Goal: Information Seeking & Learning: Compare options

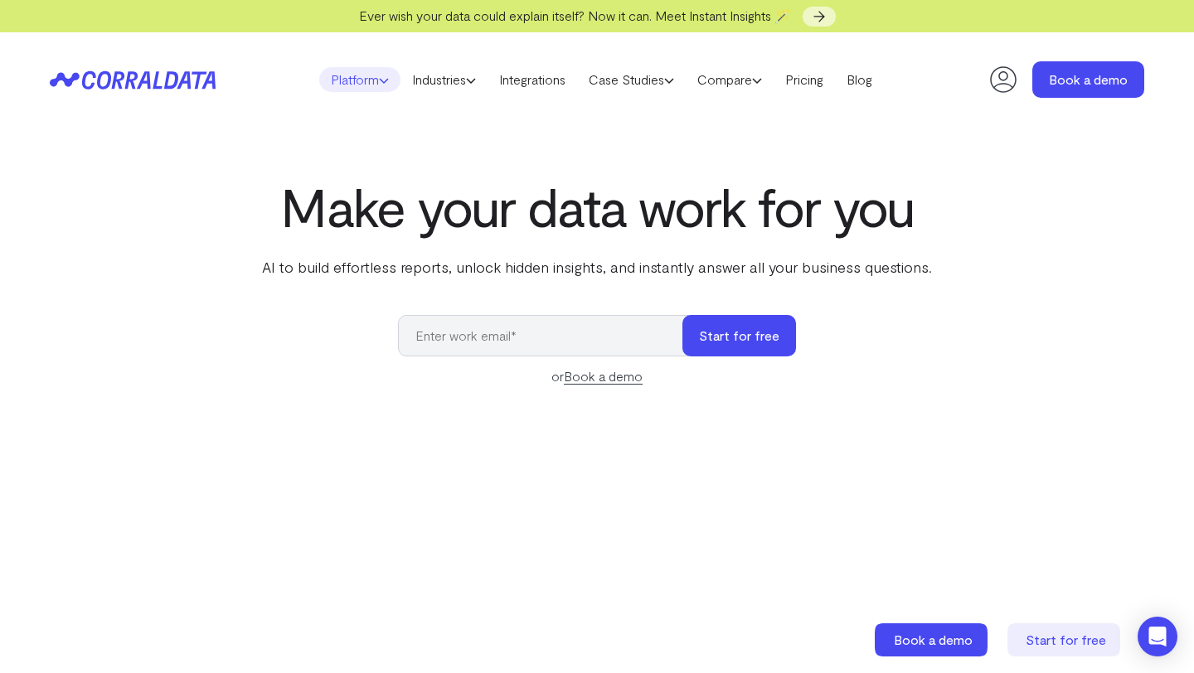
click at [354, 84] on link "Platform" at bounding box center [359, 79] width 81 height 25
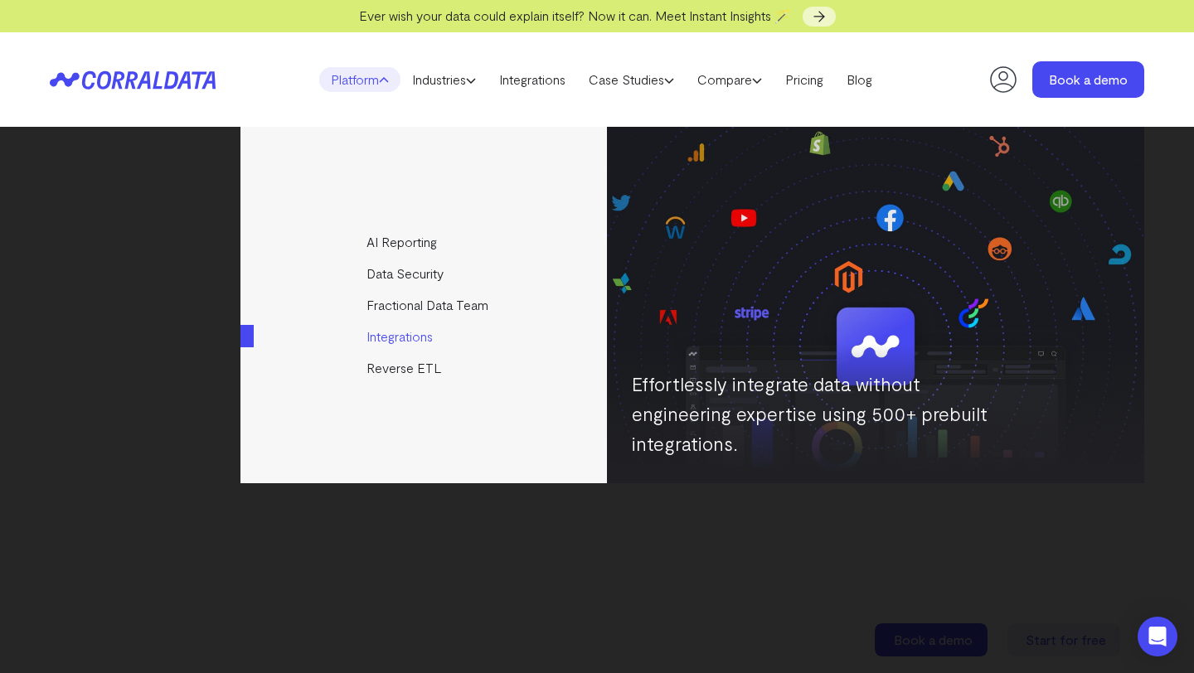
click at [386, 333] on link "Integrations" at bounding box center [424, 337] width 369 height 32
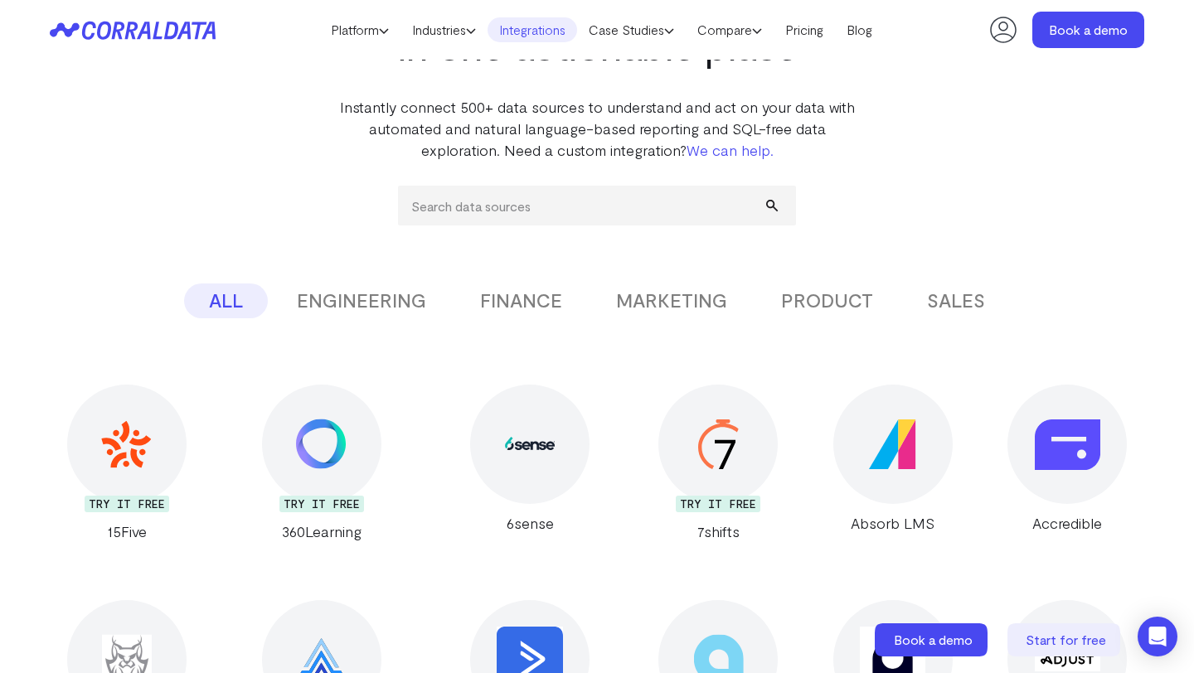
scroll to position [118, 0]
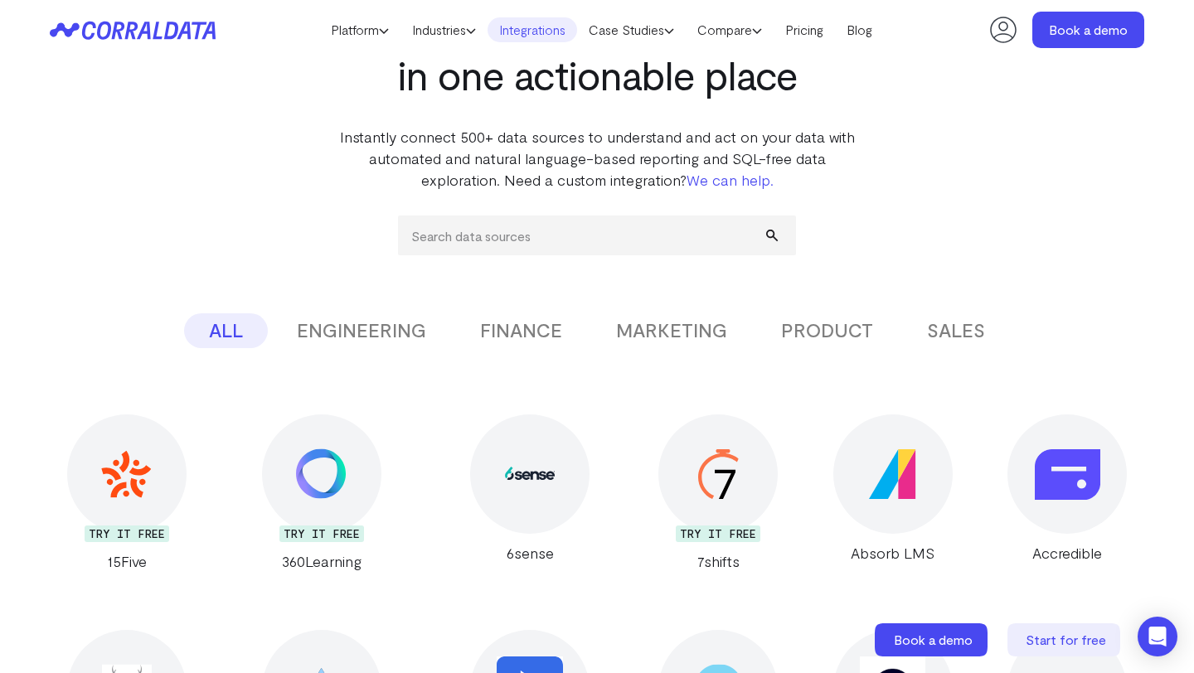
click at [385, 332] on button "ENGINEERING" at bounding box center [361, 330] width 179 height 35
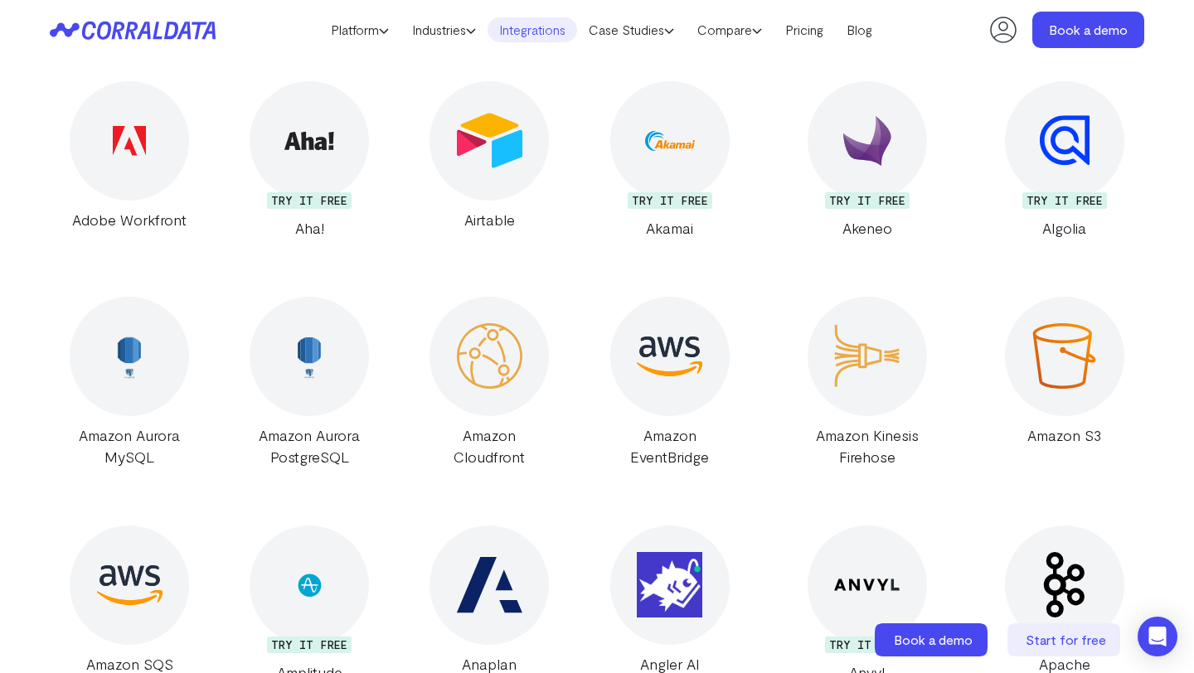
scroll to position [0, 0]
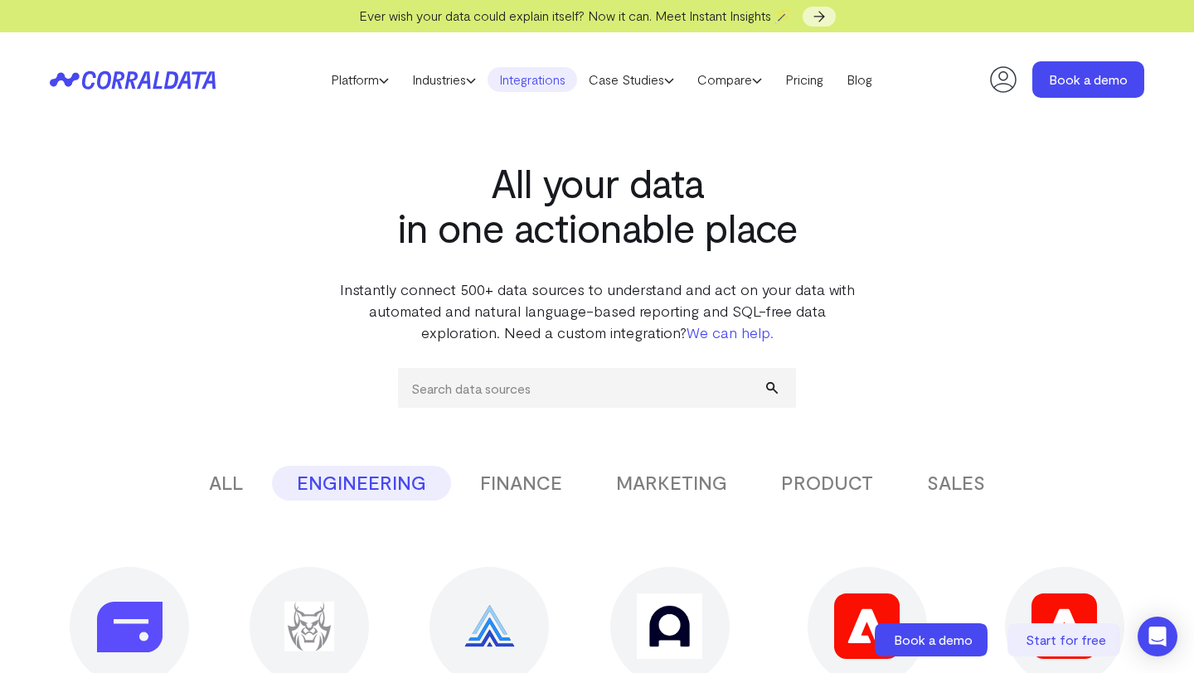
click at [531, 478] on button "FINANCE" at bounding box center [521, 483] width 132 height 35
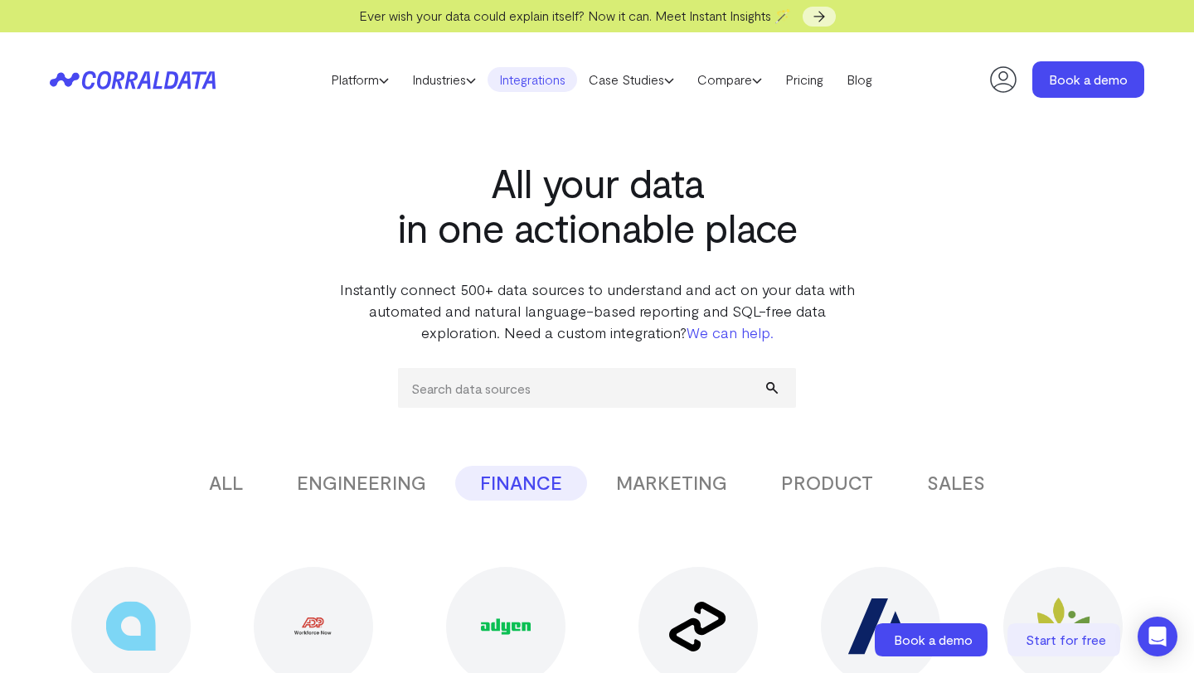
click at [689, 489] on button "MARKETING" at bounding box center [671, 483] width 161 height 35
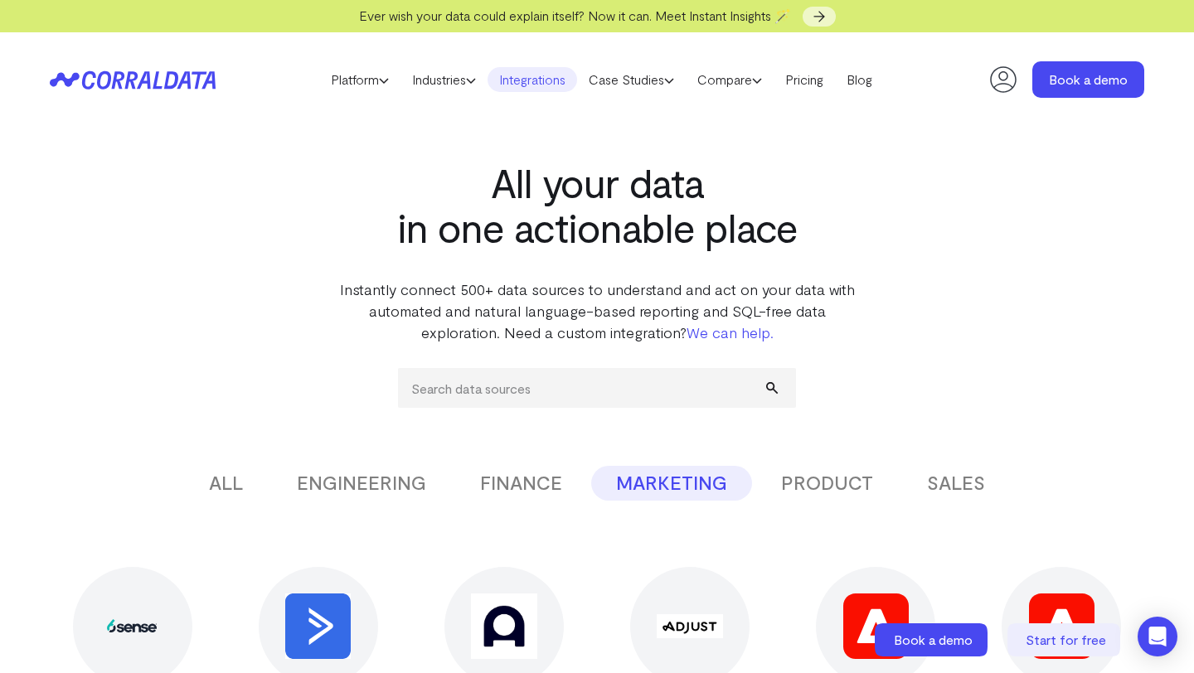
click at [846, 483] on button "PRODUCT" at bounding box center [827, 483] width 142 height 35
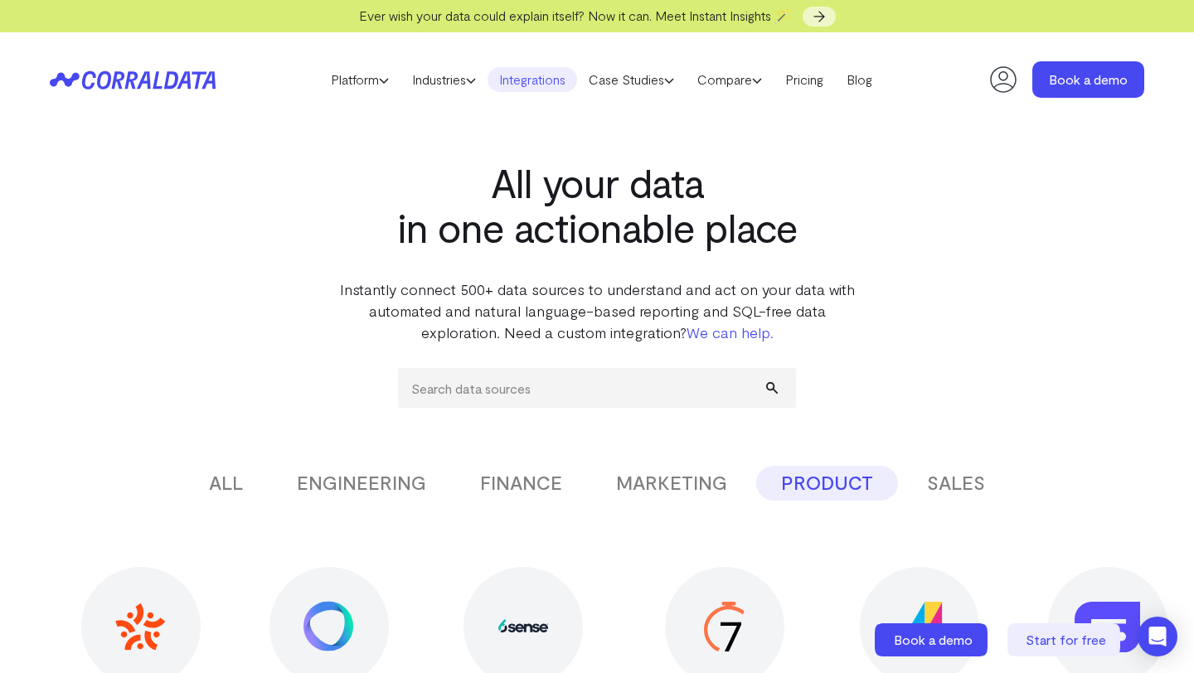
click at [968, 479] on button "SALES" at bounding box center [956, 483] width 108 height 35
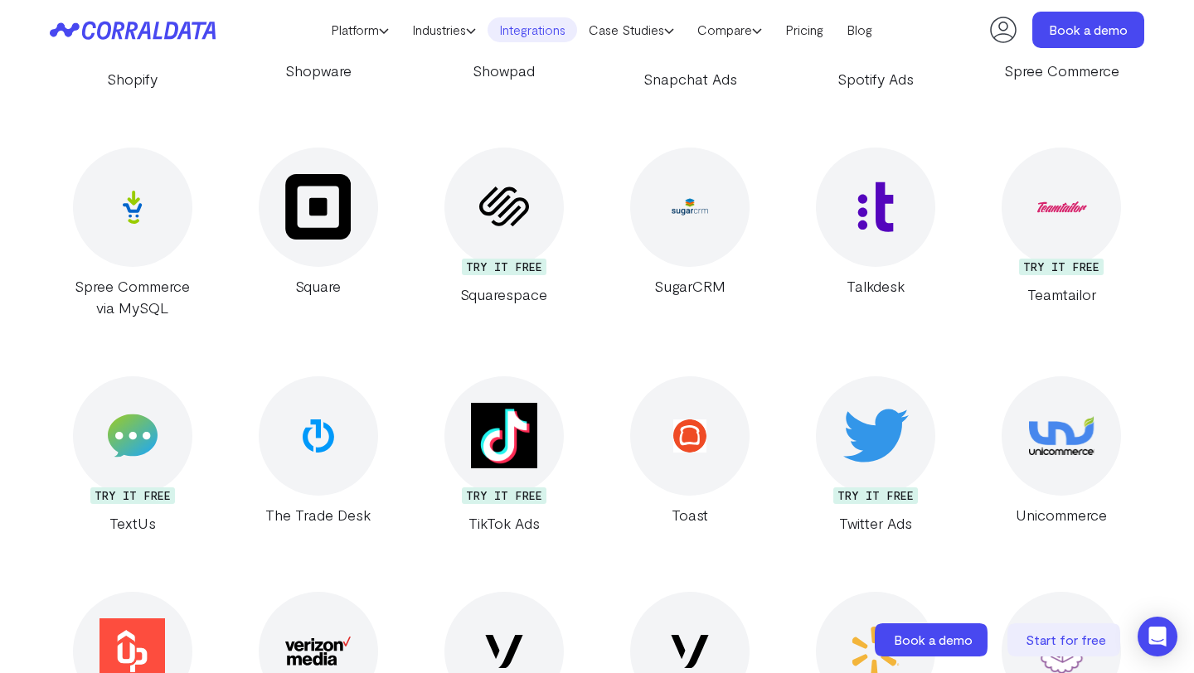
scroll to position [5381, 0]
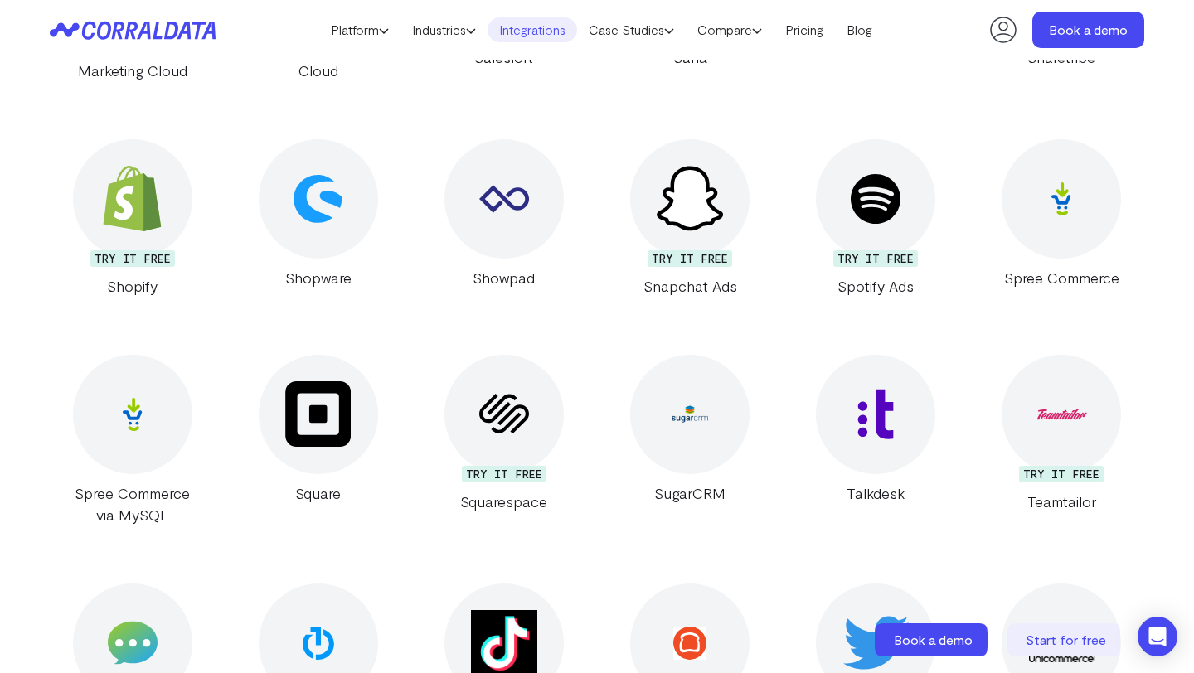
click at [164, 185] on img at bounding box center [131, 198] width 65 height 65
click at [146, 205] on img at bounding box center [131, 198] width 65 height 65
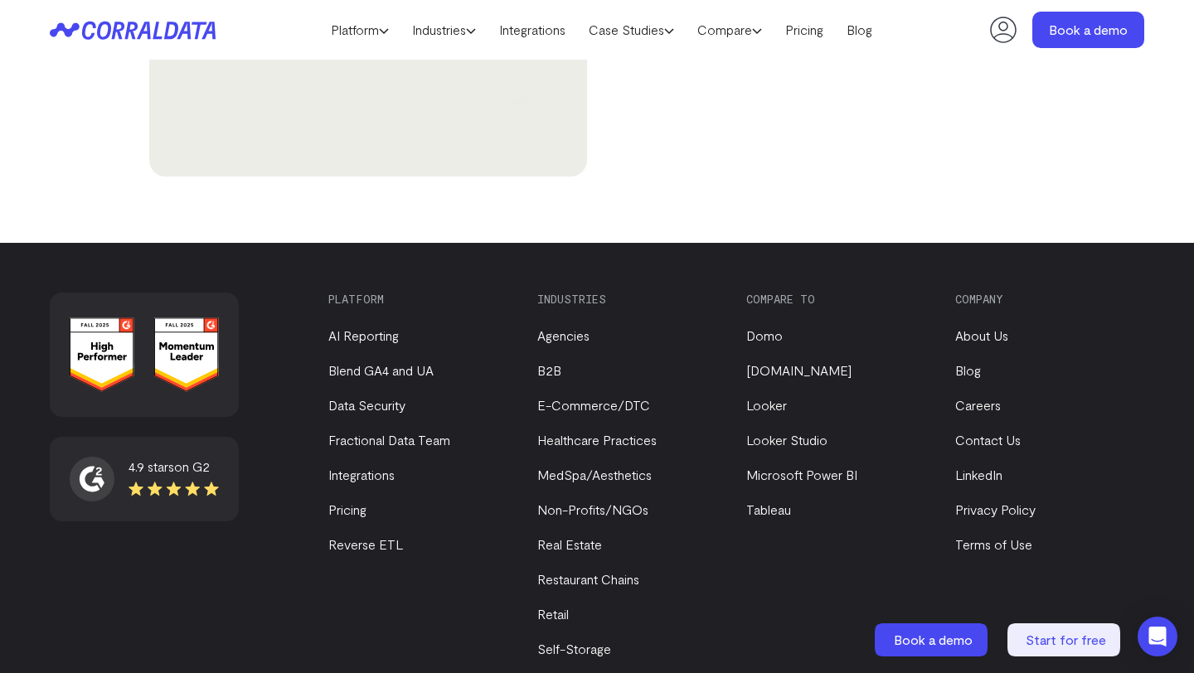
scroll to position [6103, 0]
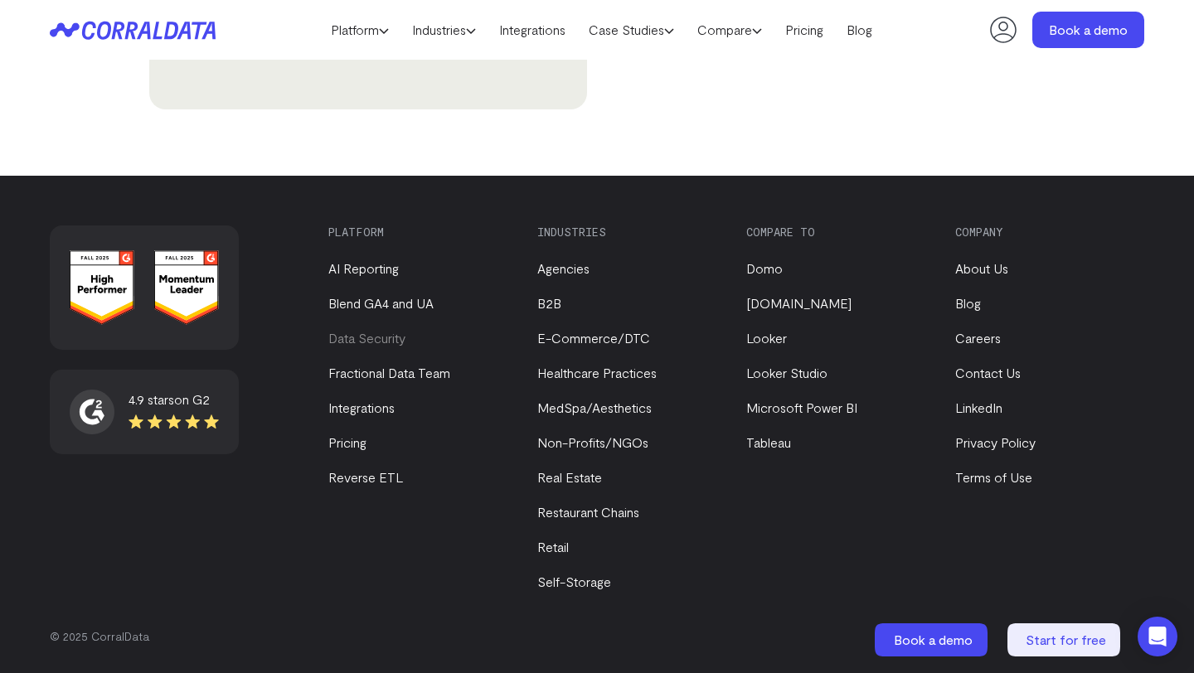
click at [365, 341] on link "Data Security" at bounding box center [366, 338] width 77 height 16
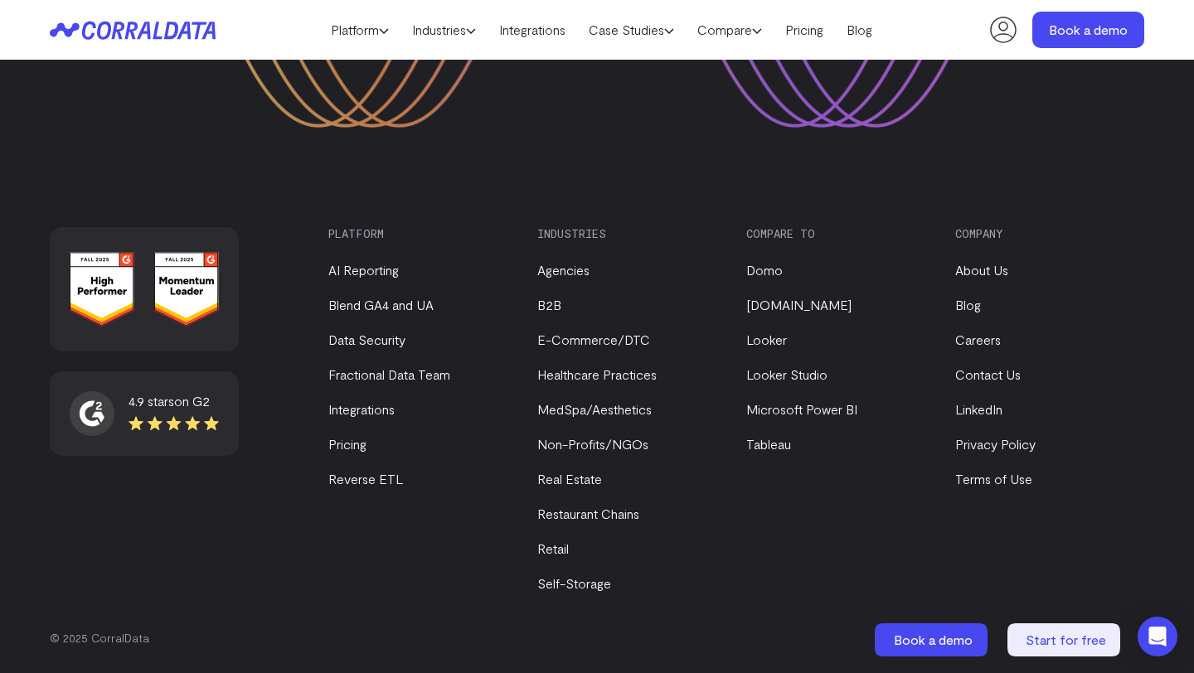
scroll to position [3040, 0]
click at [551, 342] on link "E-Commerce/DTC" at bounding box center [593, 338] width 113 height 16
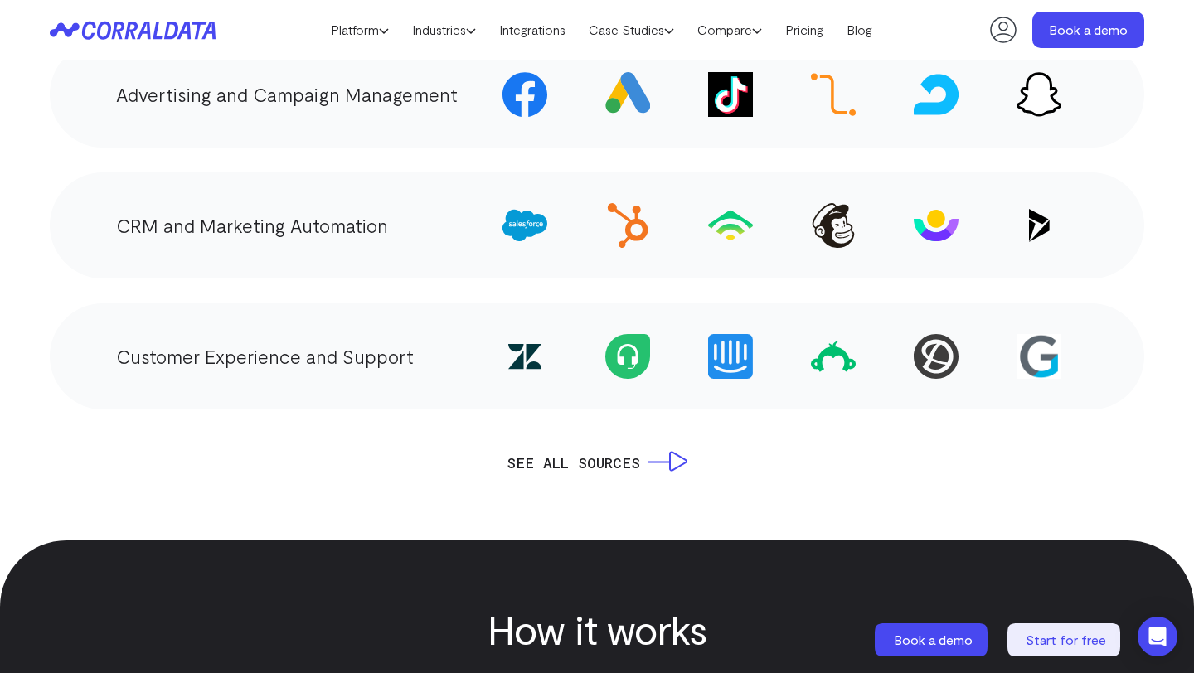
scroll to position [2907, 0]
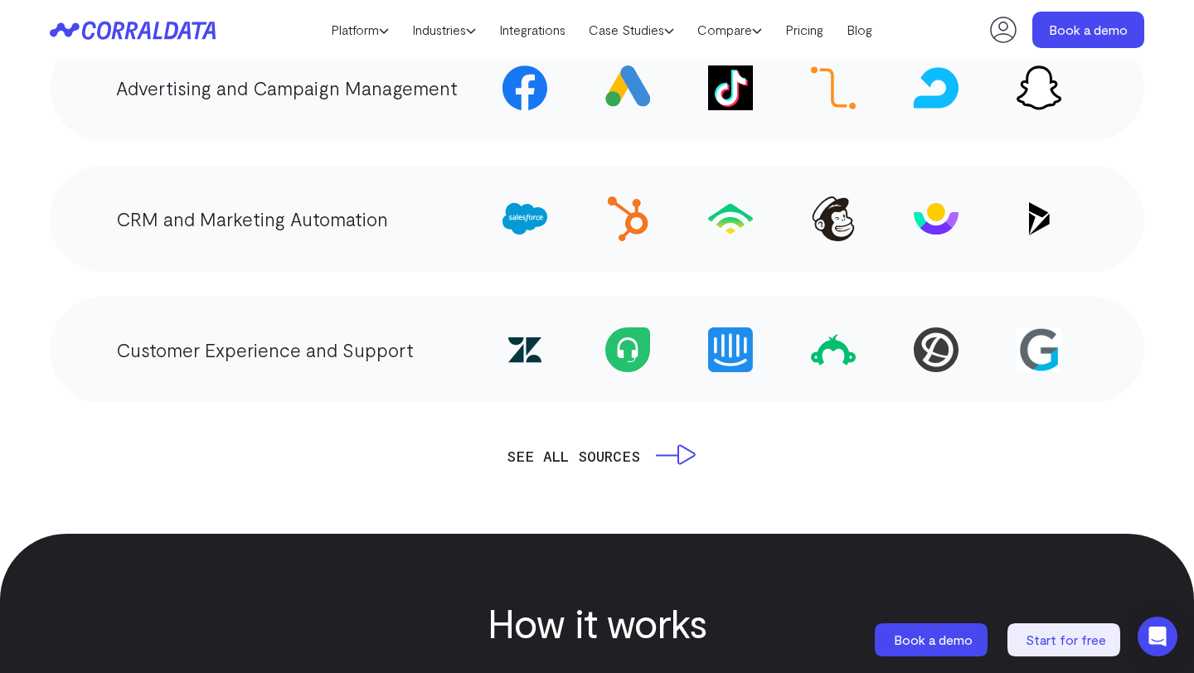
click at [564, 444] on link "SEE ALL SOURCES" at bounding box center [597, 455] width 181 height 23
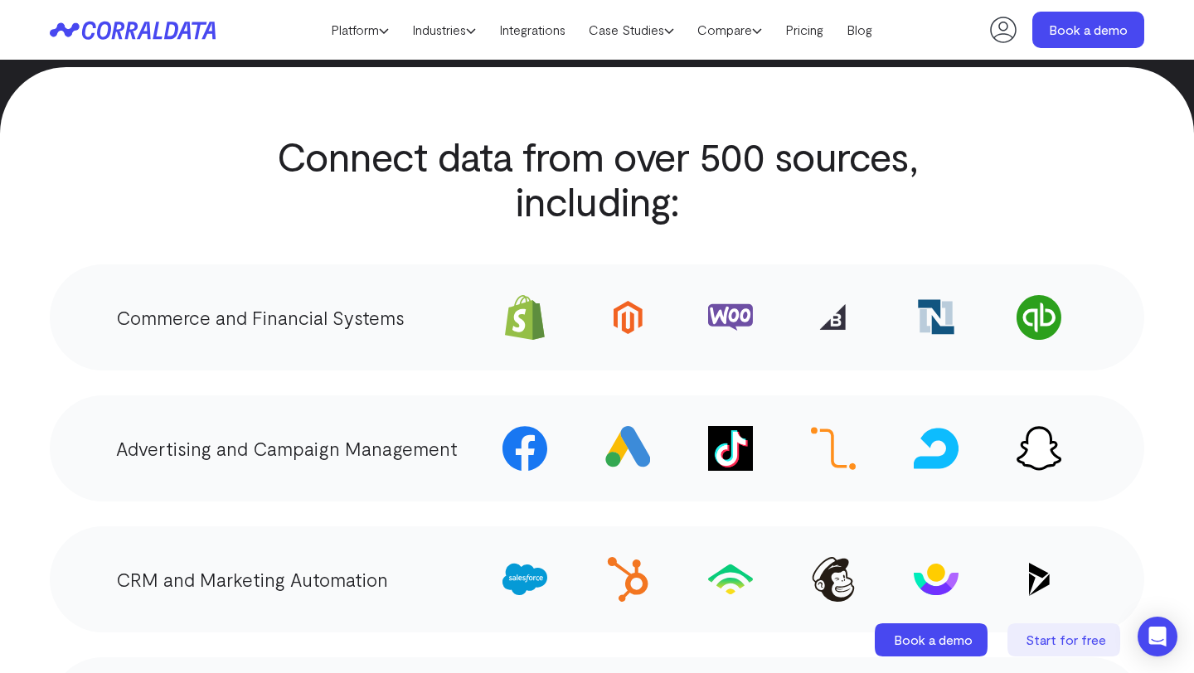
scroll to position [2508, 0]
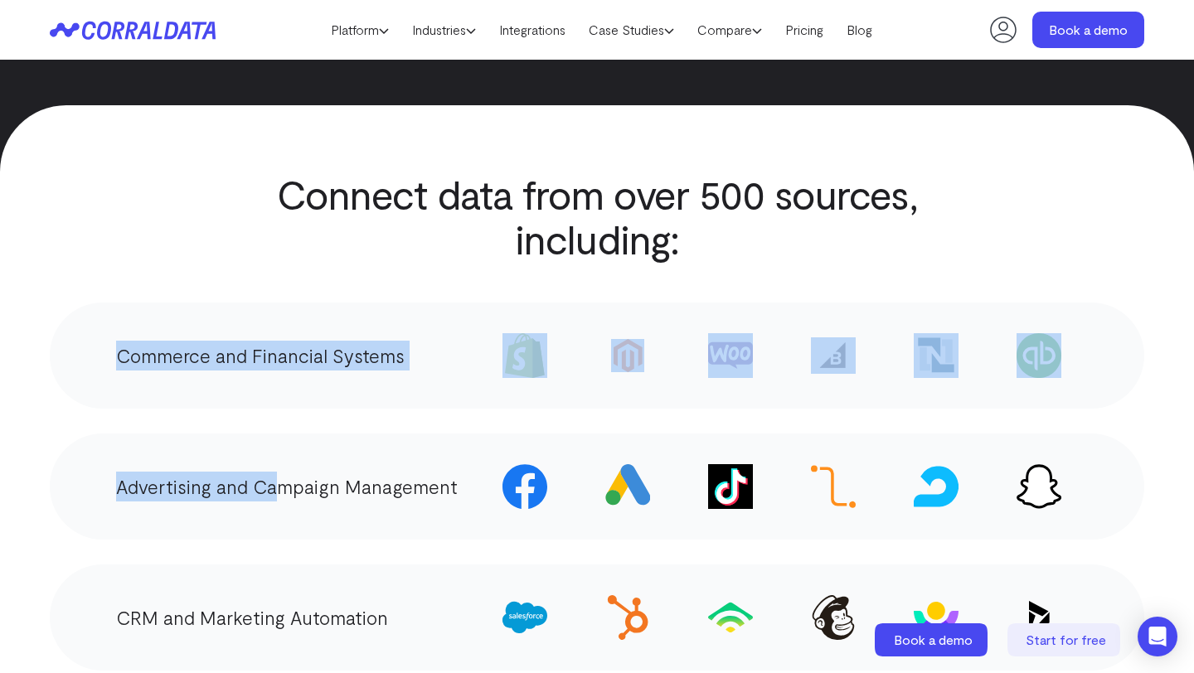
drag, startPoint x: 118, startPoint y: 322, endPoint x: 269, endPoint y: 449, distance: 198.3
click at [269, 449] on div "Commerce and Financial Systems Advertising and Campaign Management" at bounding box center [597, 552] width 1094 height 499
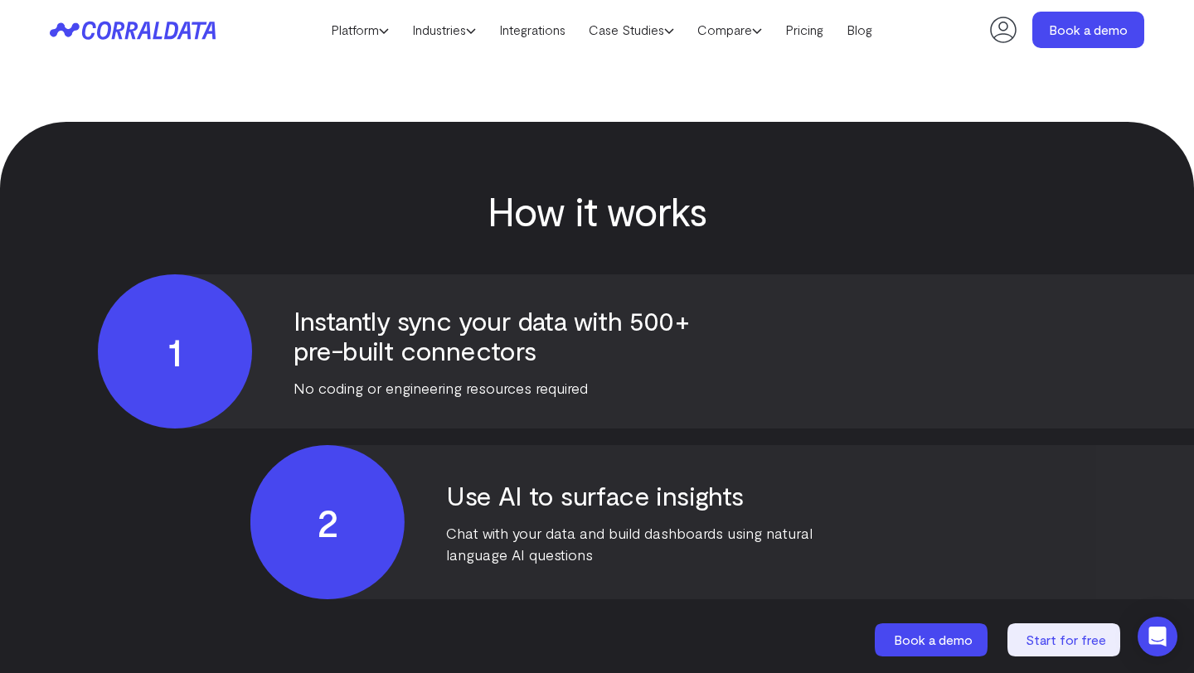
scroll to position [2928, 0]
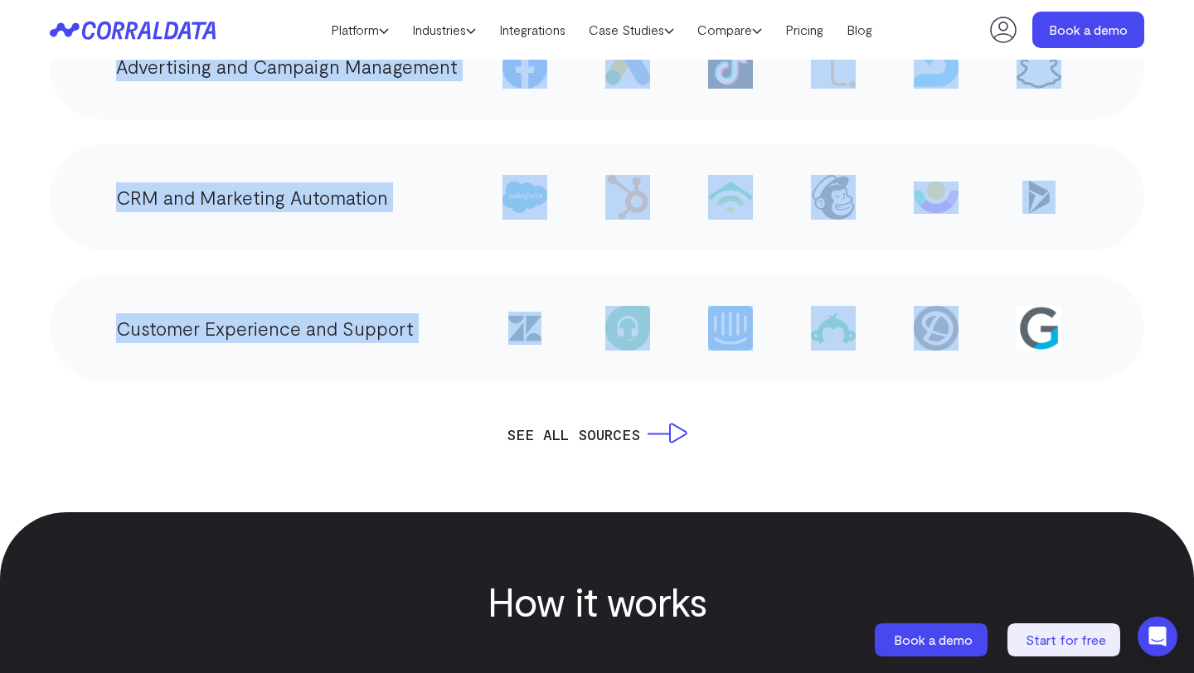
click at [1146, 334] on div "Connect data from over 500 sources, including: Commerce and Financial Systems A…" at bounding box center [597, 98] width 1194 height 695
copy div "Commerce and Financial Systems Advertising and Campaign Management CRM and Mark…"
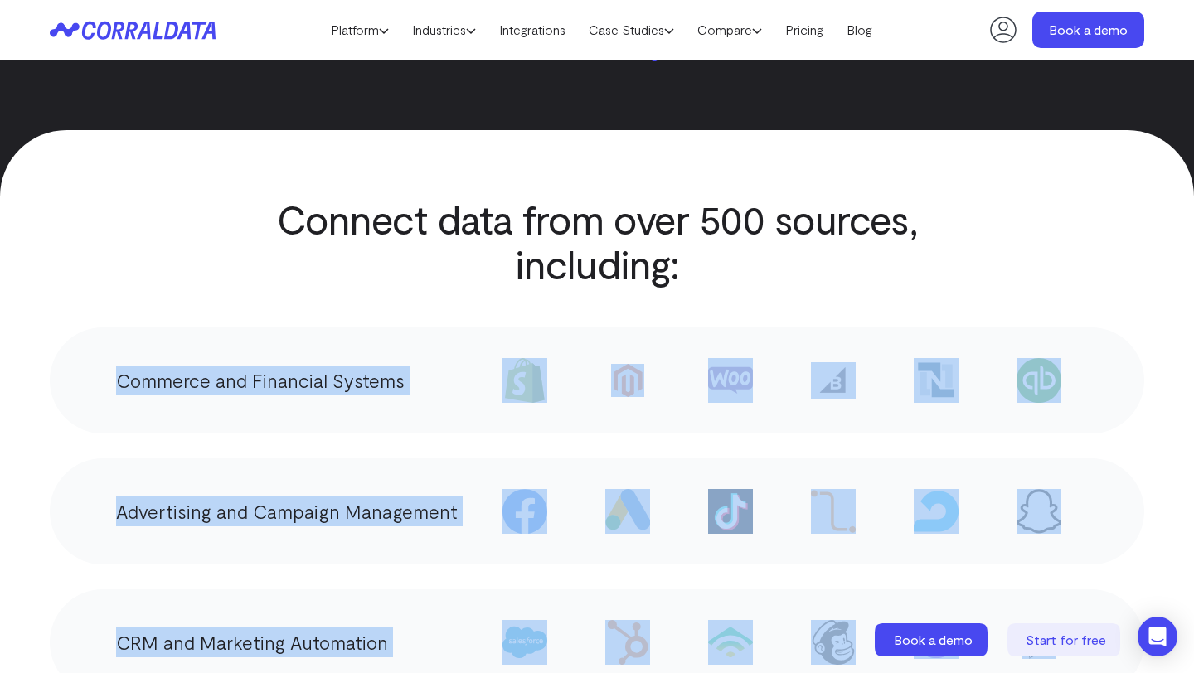
scroll to position [2496, 0]
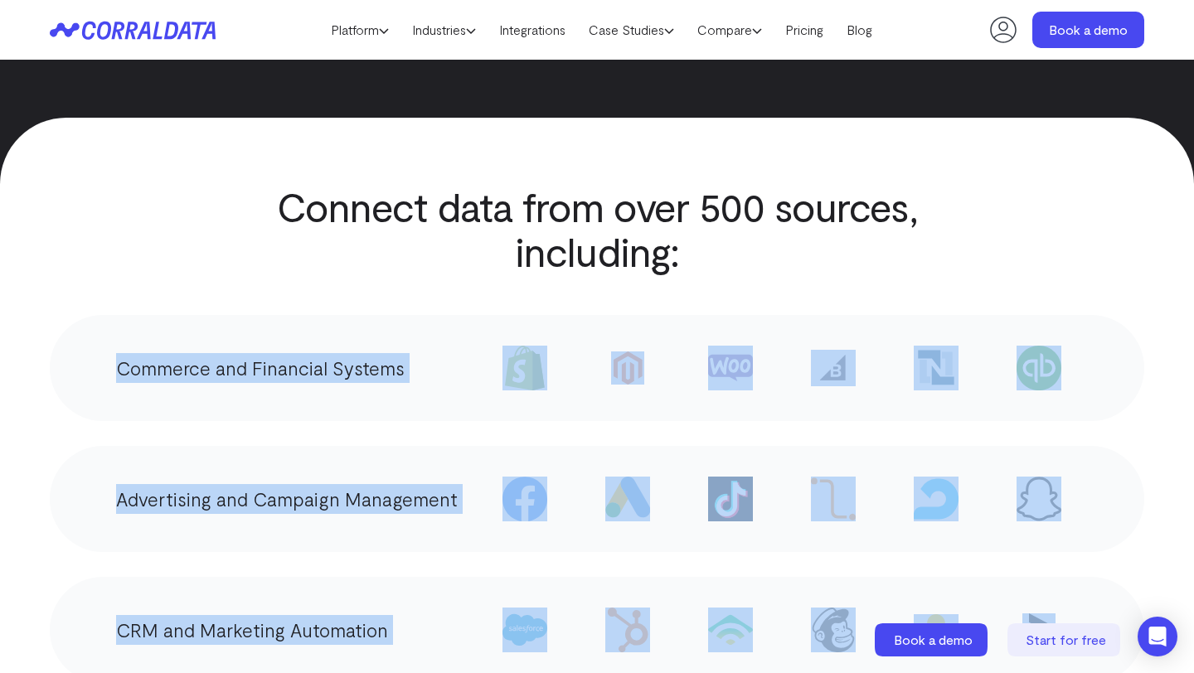
copy div "Commerce and Financial Systems Advertising and Campaign Management CRM and Mark…"
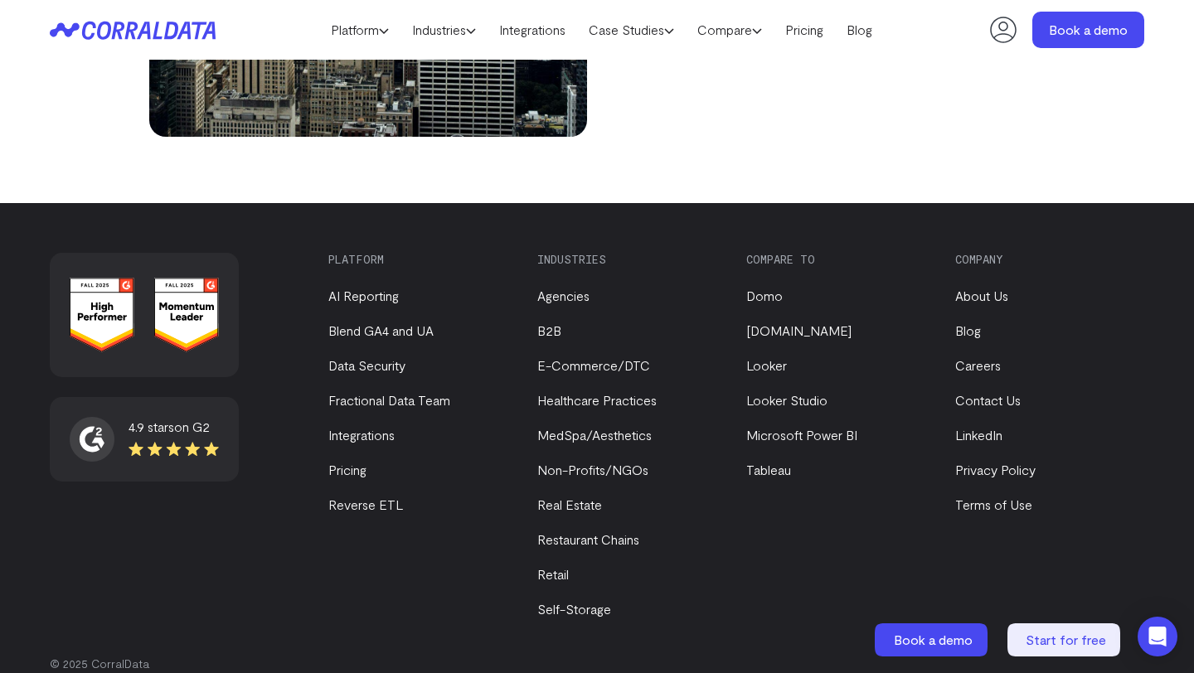
scroll to position [6043, 0]
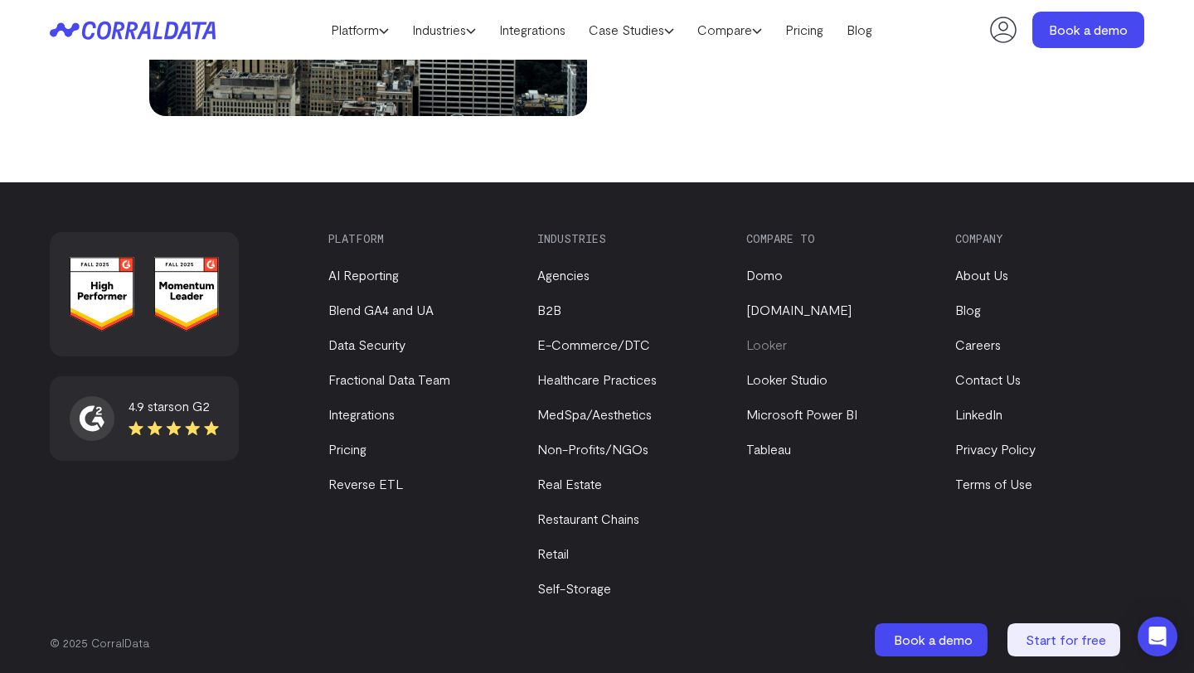
click at [764, 350] on link "Looker" at bounding box center [766, 345] width 41 height 16
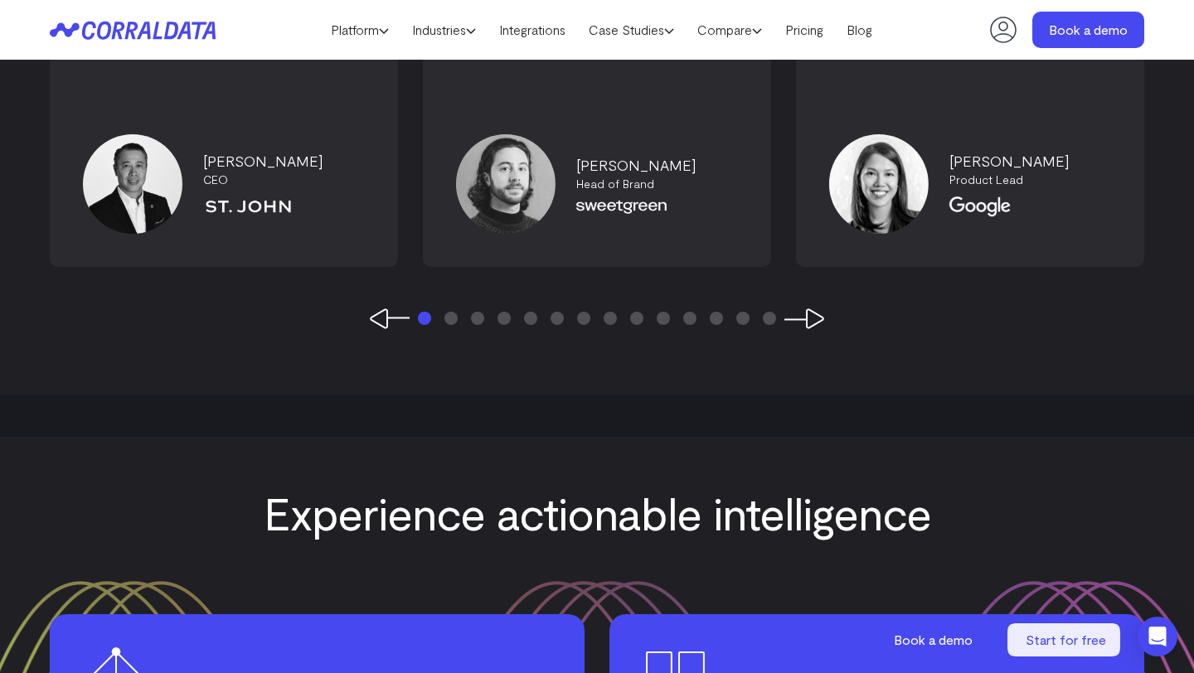
scroll to position [4297, 0]
